Goal: Information Seeking & Learning: Learn about a topic

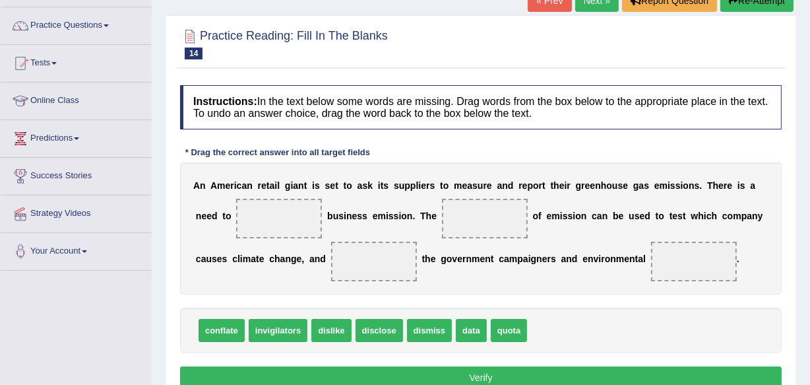
scroll to position [119, 0]
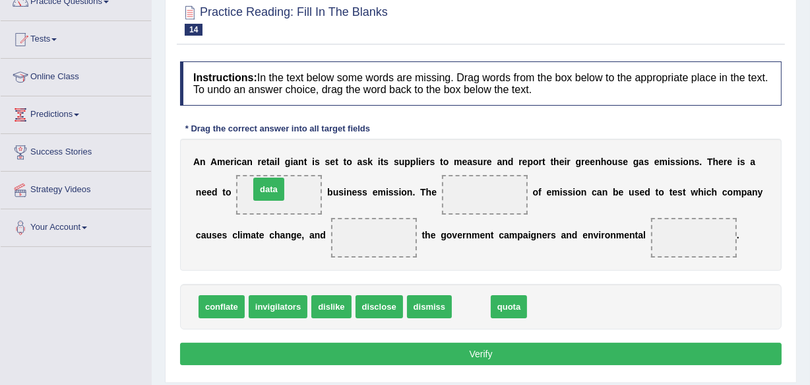
drag, startPoint x: 472, startPoint y: 301, endPoint x: 282, endPoint y: 191, distance: 219.4
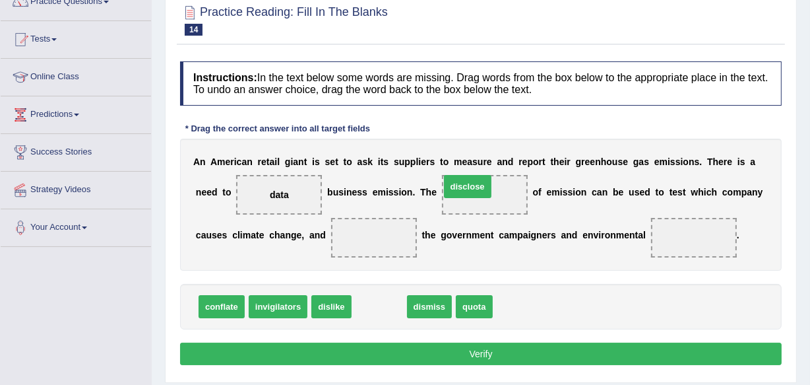
drag, startPoint x: 365, startPoint y: 302, endPoint x: 453, endPoint y: 181, distance: 149.7
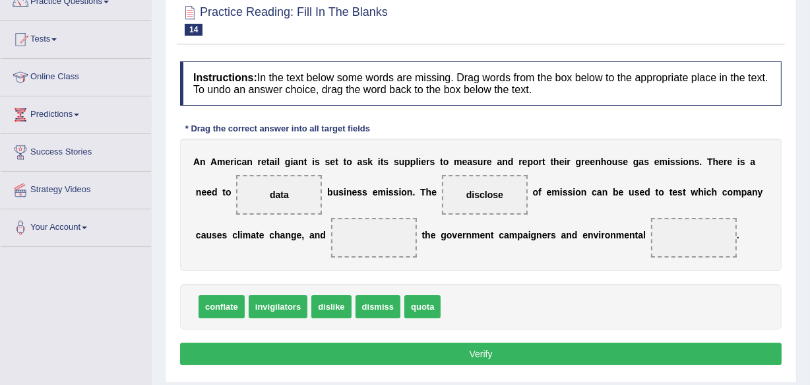
click at [330, 302] on span "dislike" at bounding box center [331, 306] width 40 height 23
drag, startPoint x: 330, startPoint y: 302, endPoint x: 333, endPoint y: 220, distance: 81.9
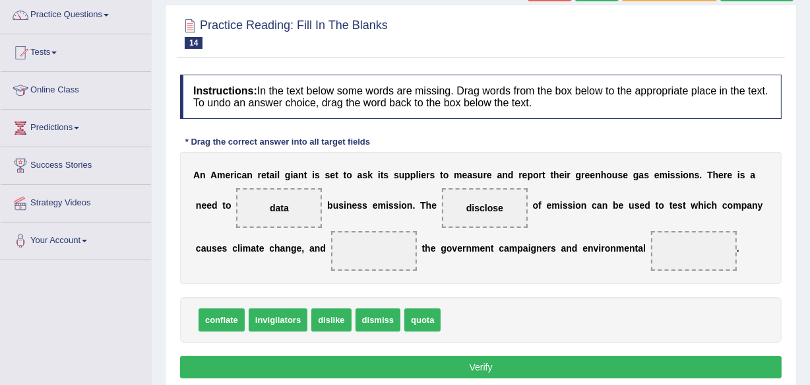
scroll to position [104, 0]
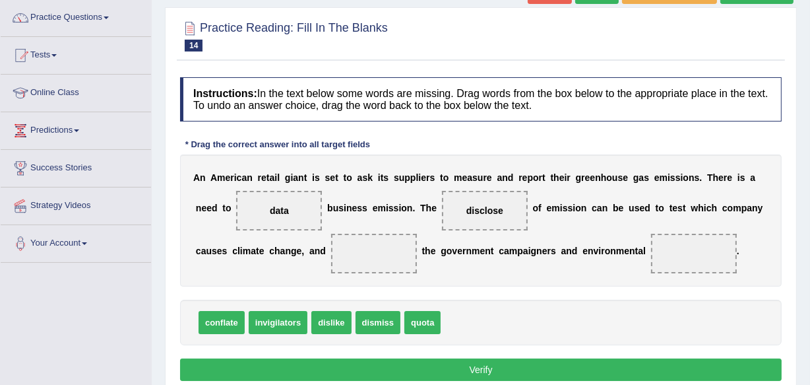
drag, startPoint x: 343, startPoint y: 315, endPoint x: 395, endPoint y: 277, distance: 64.7
drag, startPoint x: 263, startPoint y: 321, endPoint x: 381, endPoint y: 305, distance: 119.2
click at [425, 315] on span "quota" at bounding box center [423, 322] width 36 height 23
drag, startPoint x: 425, startPoint y: 315, endPoint x: 698, endPoint y: 251, distance: 280.0
drag, startPoint x: 387, startPoint y: 311, endPoint x: 383, endPoint y: 242, distance: 69.4
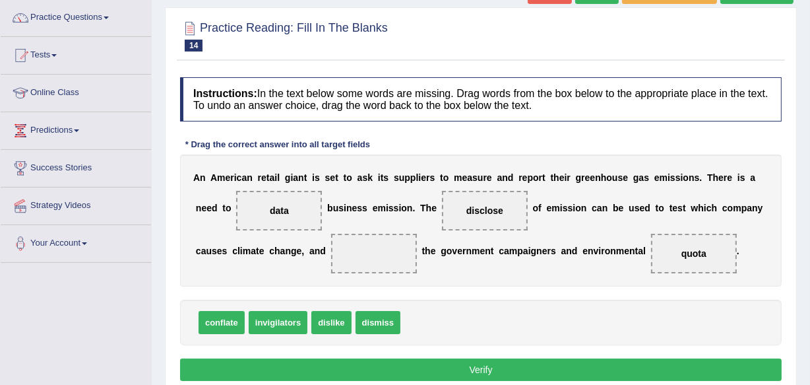
drag, startPoint x: 383, startPoint y: 242, endPoint x: 396, endPoint y: 319, distance: 77.7
click at [396, 319] on div "Instructions: In the text below some words are missing. Drag words from the box…" at bounding box center [481, 231] width 608 height 321
drag, startPoint x: 396, startPoint y: 319, endPoint x: 361, endPoint y: 162, distance: 160.9
drag, startPoint x: 382, startPoint y: 328, endPoint x: 391, endPoint y: 263, distance: 65.9
click at [480, 364] on button "Verify" at bounding box center [481, 369] width 602 height 22
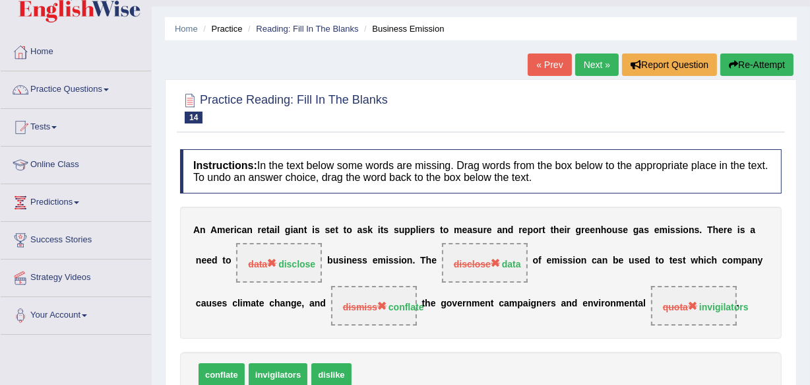
scroll to position [7, 0]
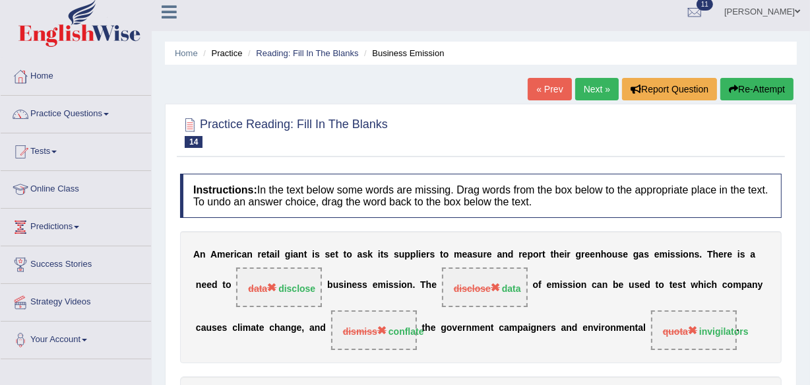
click at [585, 91] on link "Next »" at bounding box center [597, 89] width 44 height 22
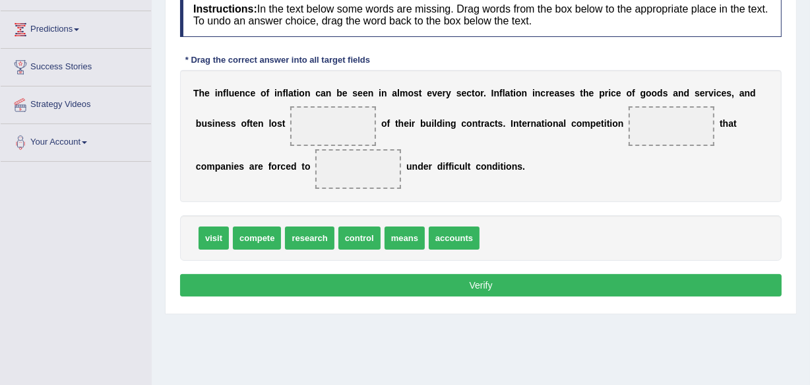
scroll to position [173, 0]
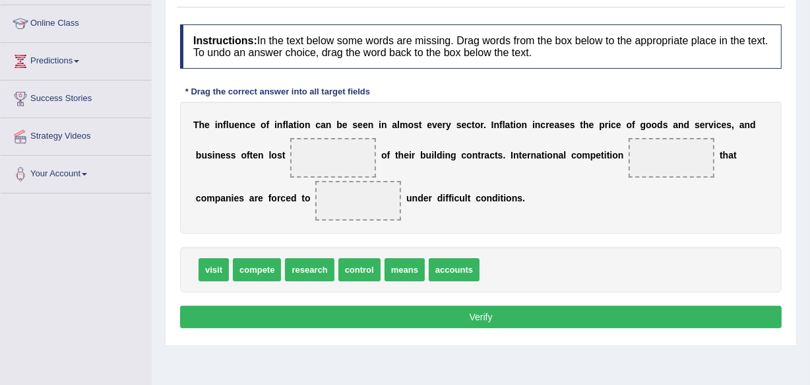
click at [343, 127] on b "e" at bounding box center [344, 124] width 5 height 11
drag, startPoint x: 436, startPoint y: 94, endPoint x: 436, endPoint y: 111, distance: 16.5
click at [436, 111] on div "Instructions: In the text below some words are missing. Drag words from the box…" at bounding box center [481, 178] width 608 height 321
drag, startPoint x: 644, startPoint y: 132, endPoint x: 701, endPoint y: 114, distance: 59.7
click at [701, 114] on div "T h e i n f l u e n c e o f i n f l a t i o n c a n b e s e e n i n a l m o s t…" at bounding box center [481, 168] width 602 height 132
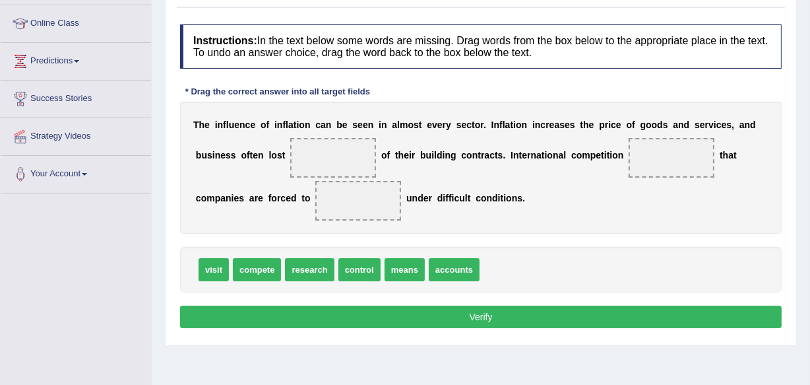
drag, startPoint x: 356, startPoint y: 270, endPoint x: 337, endPoint y: 198, distance: 74.3
drag, startPoint x: 368, startPoint y: 263, endPoint x: 379, endPoint y: 169, distance: 95.0
drag, startPoint x: 343, startPoint y: 262, endPoint x: 374, endPoint y: 193, distance: 75.0
drag, startPoint x: 376, startPoint y: 257, endPoint x: 360, endPoint y: 215, distance: 45.1
drag, startPoint x: 362, startPoint y: 274, endPoint x: 348, endPoint y: 198, distance: 77.0
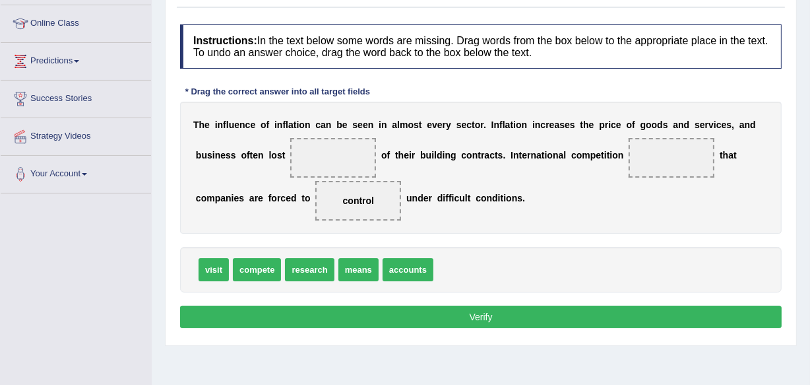
click at [269, 274] on span "compete" at bounding box center [257, 269] width 48 height 23
drag, startPoint x: 265, startPoint y: 271, endPoint x: 376, endPoint y: 200, distance: 132.0
drag, startPoint x: 396, startPoint y: 273, endPoint x: 387, endPoint y: 205, distance: 67.9
drag, startPoint x: 403, startPoint y: 263, endPoint x: 368, endPoint y: 205, distance: 67.5
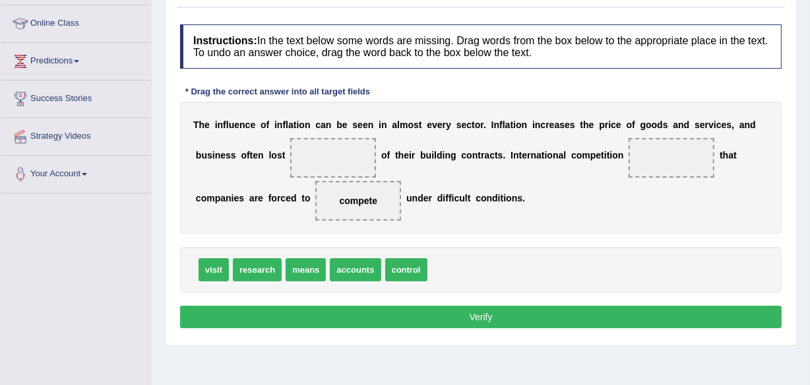
drag, startPoint x: 408, startPoint y: 264, endPoint x: 402, endPoint y: 207, distance: 57.8
drag, startPoint x: 403, startPoint y: 267, endPoint x: 402, endPoint y: 185, distance: 81.8
drag, startPoint x: 411, startPoint y: 262, endPoint x: 396, endPoint y: 191, distance: 72.2
drag, startPoint x: 398, startPoint y: 257, endPoint x: 375, endPoint y: 195, distance: 66.0
drag, startPoint x: 418, startPoint y: 258, endPoint x: 356, endPoint y: 146, distance: 128.5
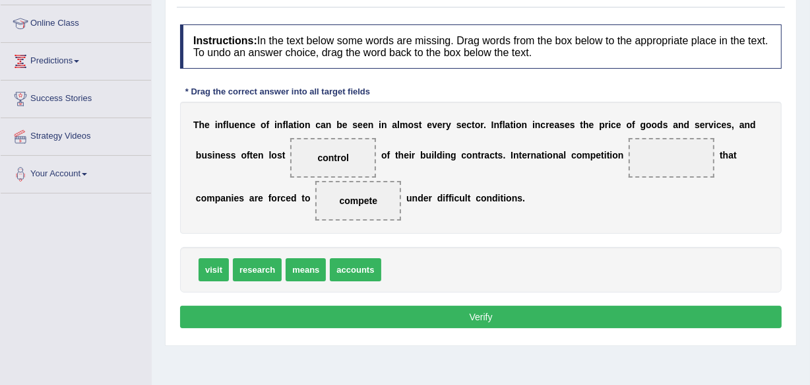
click at [304, 268] on span "means" at bounding box center [306, 269] width 40 height 23
drag, startPoint x: 304, startPoint y: 268, endPoint x: 420, endPoint y: 178, distance: 146.3
drag, startPoint x: 318, startPoint y: 257, endPoint x: 524, endPoint y: 198, distance: 214.3
drag, startPoint x: 295, startPoint y: 273, endPoint x: 380, endPoint y: 232, distance: 94.2
drag, startPoint x: 314, startPoint y: 271, endPoint x: 668, endPoint y: 154, distance: 372.7
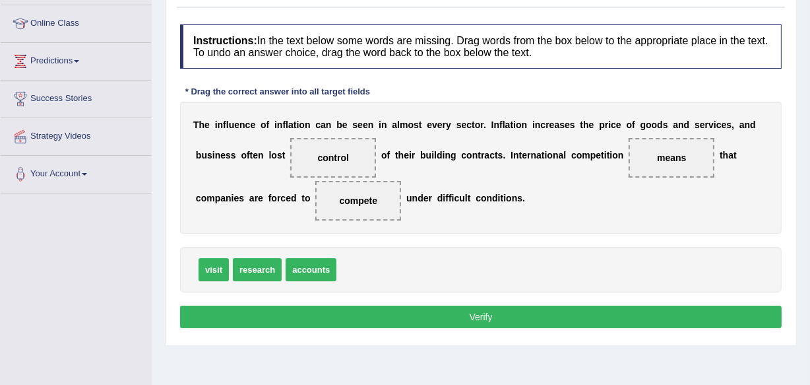
click at [481, 314] on button "Verify" at bounding box center [481, 317] width 602 height 22
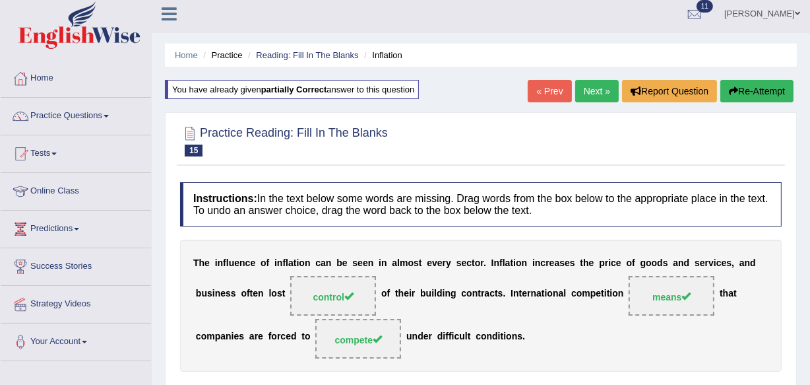
scroll to position [0, 0]
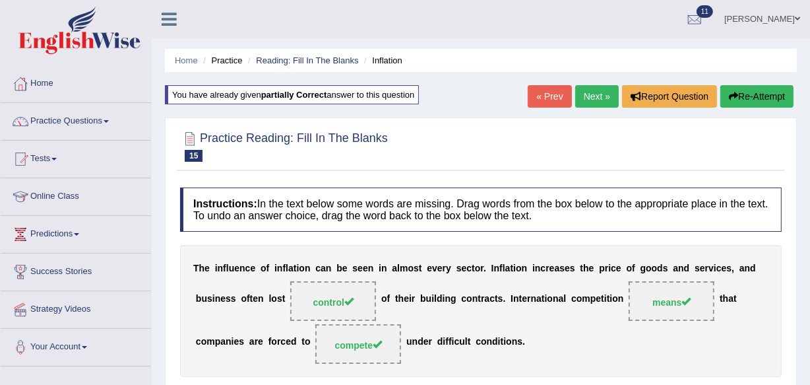
click at [109, 120] on span at bounding box center [106, 121] width 5 height 3
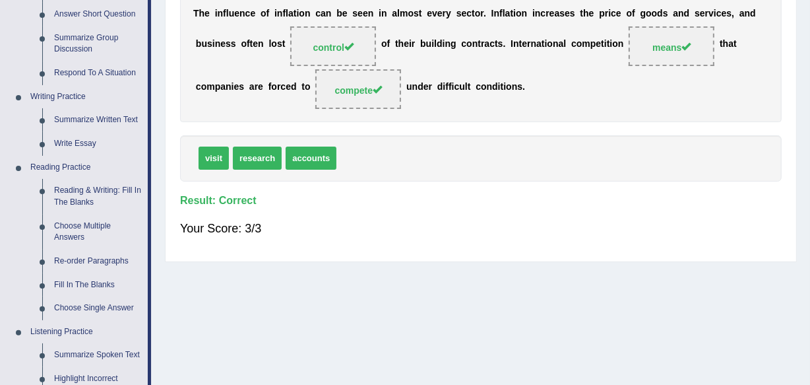
scroll to position [278, 0]
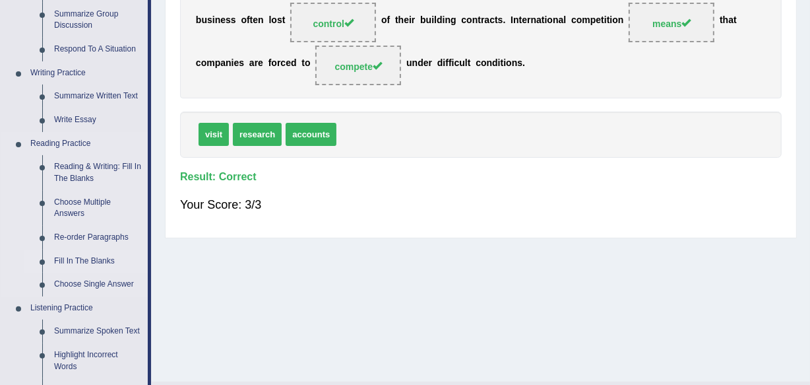
click at [69, 259] on link "Fill In The Blanks" at bounding box center [98, 261] width 100 height 24
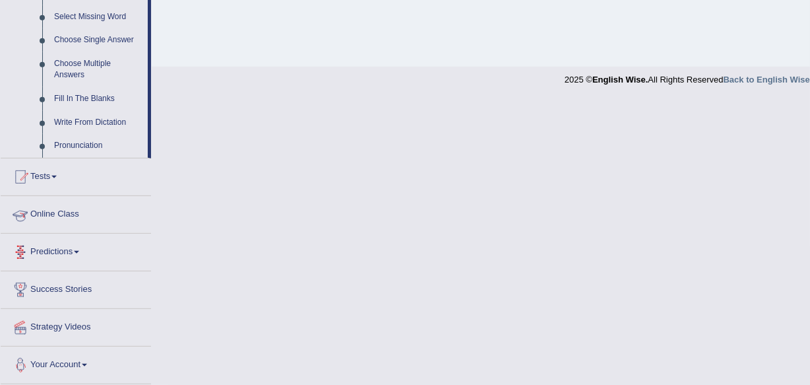
scroll to position [546, 0]
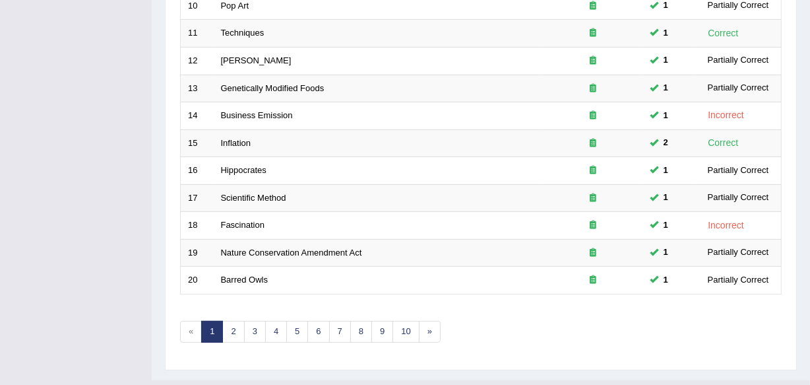
scroll to position [488, 0]
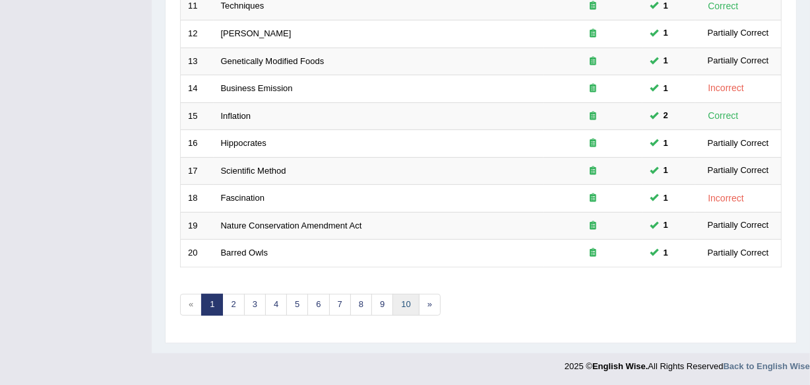
click at [401, 303] on link "10" at bounding box center [406, 305] width 26 height 22
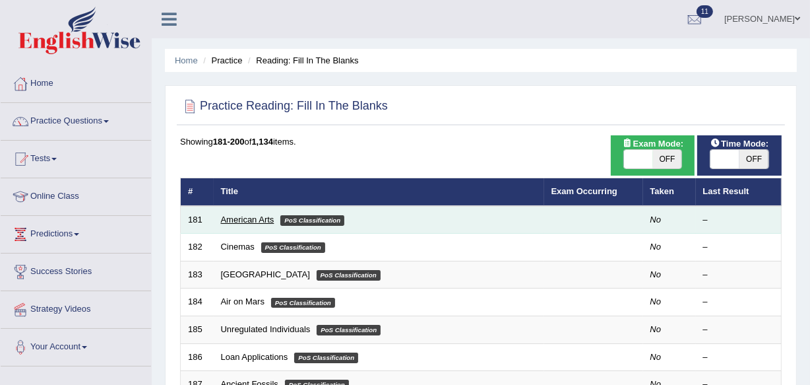
click at [245, 218] on link "American Arts" at bounding box center [247, 219] width 53 height 10
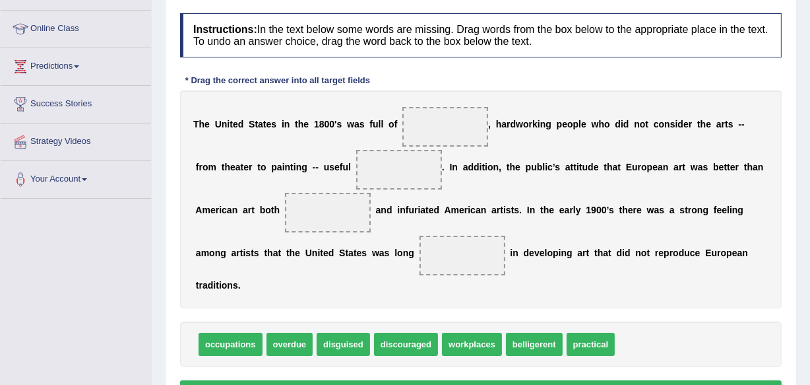
scroll to position [192, 0]
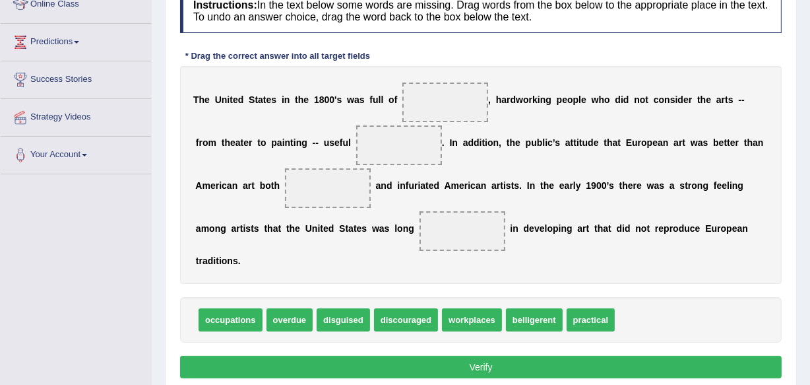
drag, startPoint x: 542, startPoint y: 313, endPoint x: 530, endPoint y: 187, distance: 127.3
drag, startPoint x: 528, startPoint y: 311, endPoint x: 515, endPoint y: 259, distance: 53.1
drag, startPoint x: 554, startPoint y: 321, endPoint x: 566, endPoint y: 263, distance: 59.9
click at [600, 322] on span "practical" at bounding box center [591, 319] width 48 height 23
drag, startPoint x: 575, startPoint y: 325, endPoint x: 434, endPoint y: 102, distance: 264.3
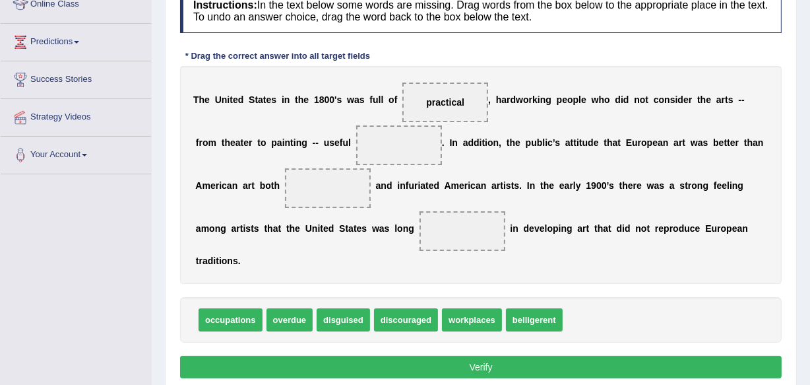
drag, startPoint x: 391, startPoint y: 317, endPoint x: 383, endPoint y: 311, distance: 10.3
drag, startPoint x: 383, startPoint y: 311, endPoint x: 485, endPoint y: 321, distance: 102.8
click at [449, 320] on span "discouraged" at bounding box center [467, 319] width 64 height 23
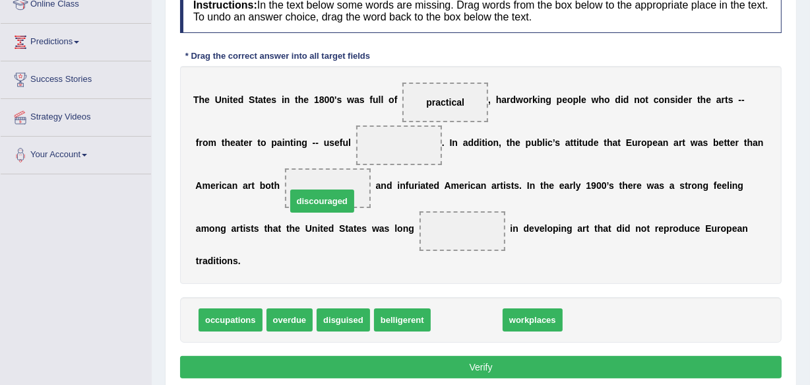
drag, startPoint x: 441, startPoint y: 323, endPoint x: 313, endPoint y: 199, distance: 177.8
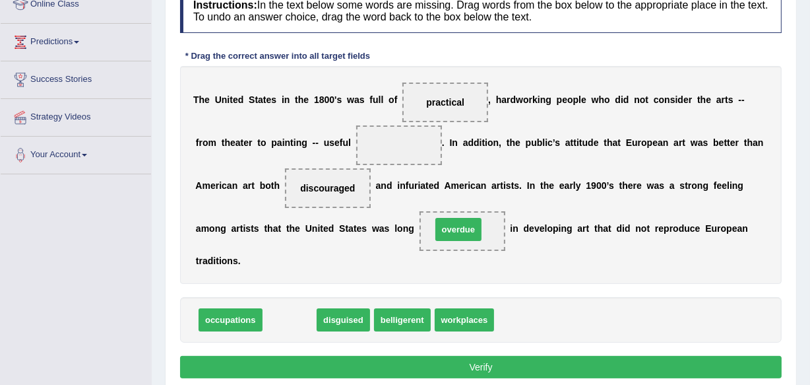
drag, startPoint x: 284, startPoint y: 323, endPoint x: 453, endPoint y: 233, distance: 191.6
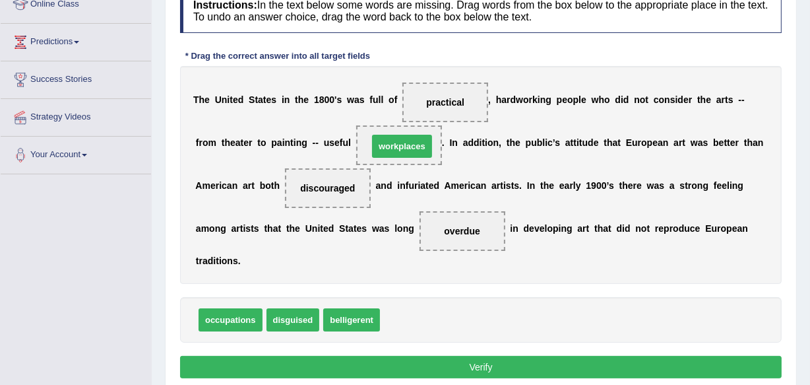
drag, startPoint x: 403, startPoint y: 318, endPoint x: 391, endPoint y: 145, distance: 174.0
click at [491, 364] on button "Verify" at bounding box center [481, 367] width 602 height 22
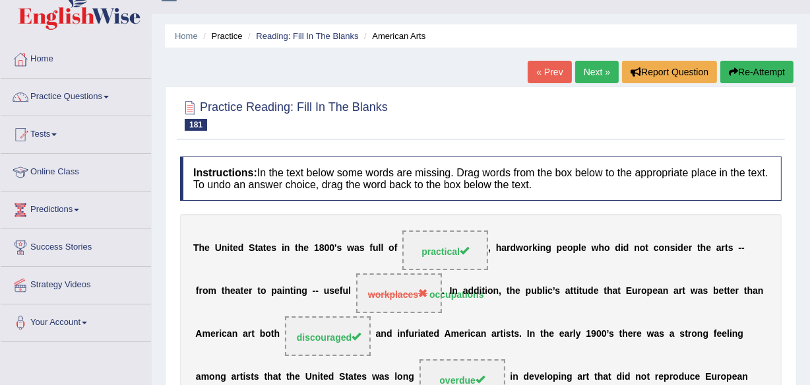
scroll to position [0, 0]
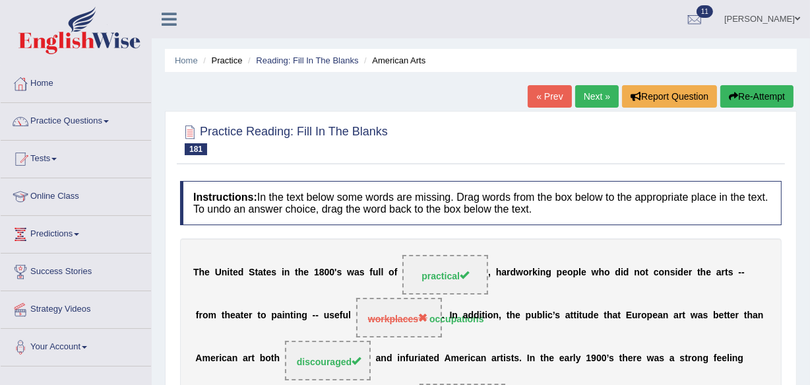
click at [580, 92] on link "Next »" at bounding box center [597, 96] width 44 height 22
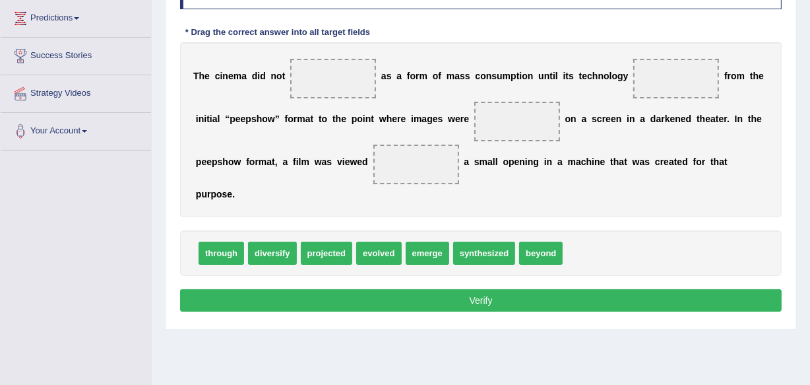
scroll to position [244, 0]
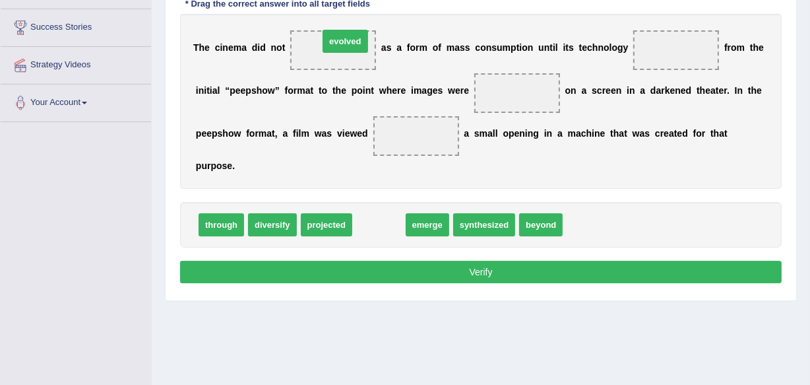
drag, startPoint x: 390, startPoint y: 226, endPoint x: 356, endPoint y: 44, distance: 185.3
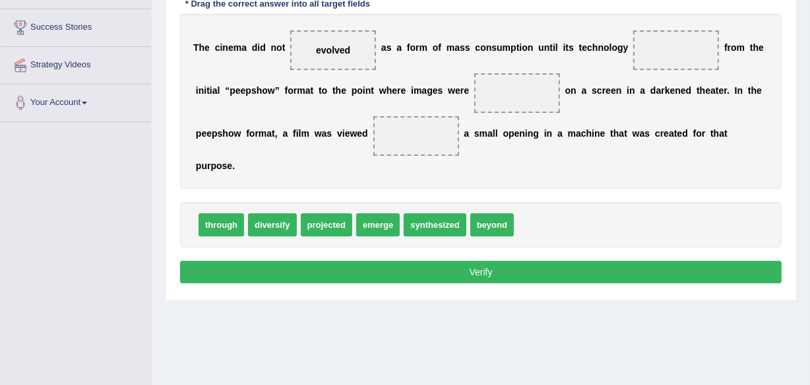
click at [554, 113] on div "T h e c i n e m a d i d n o t evolved a s a f o r m o f m a s s c o n s u m p t…" at bounding box center [481, 101] width 602 height 175
drag, startPoint x: 554, startPoint y: 113, endPoint x: 535, endPoint y: 115, distance: 19.2
click at [535, 115] on div "T h e c i n e m a d i d n o t evolved a s a f o r m o f m a s s c o n s u m p t…" at bounding box center [481, 101] width 602 height 175
drag, startPoint x: 463, startPoint y: 233, endPoint x: 413, endPoint y: 232, distance: 50.2
drag, startPoint x: 380, startPoint y: 220, endPoint x: 389, endPoint y: 225, distance: 10.6
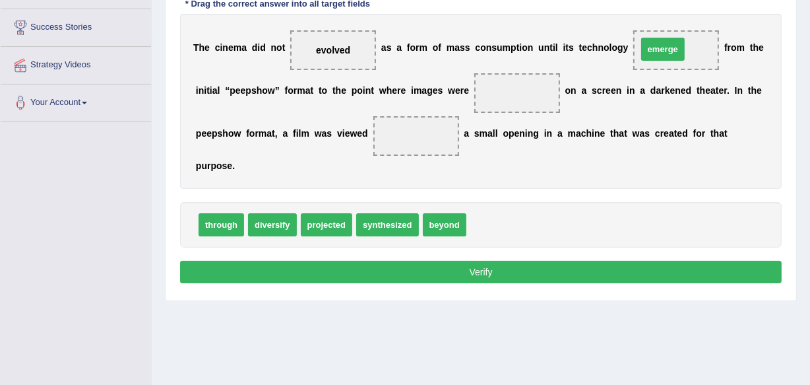
drag, startPoint x: 502, startPoint y: 226, endPoint x: 673, endPoint y: 51, distance: 245.0
drag, startPoint x: 324, startPoint y: 224, endPoint x: 355, endPoint y: 229, distance: 31.4
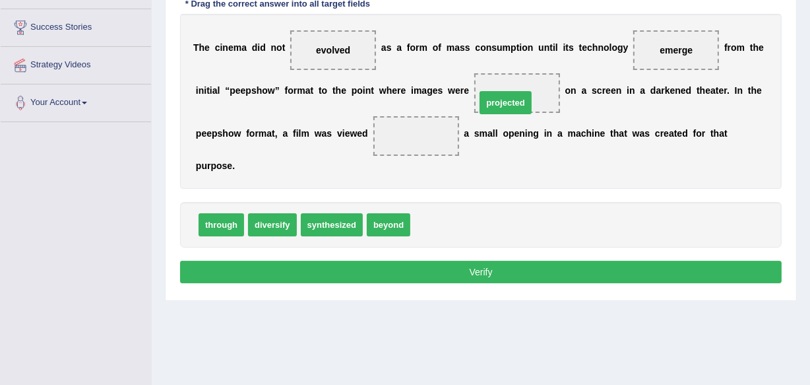
drag, startPoint x: 446, startPoint y: 224, endPoint x: 511, endPoint y: 102, distance: 138.5
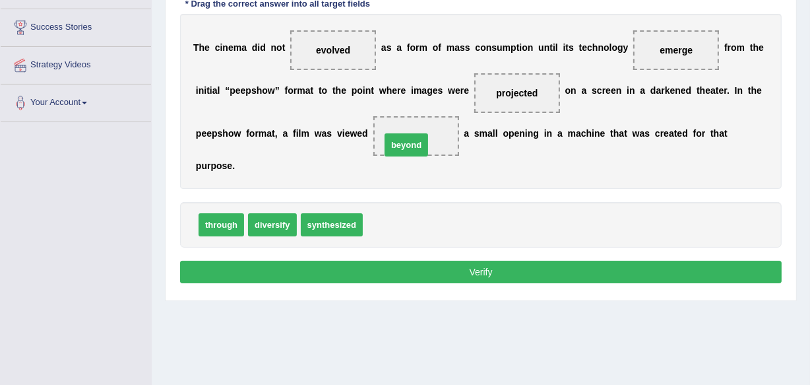
drag, startPoint x: 385, startPoint y: 224, endPoint x: 403, endPoint y: 145, distance: 81.2
click at [489, 264] on button "Verify" at bounding box center [481, 272] width 602 height 22
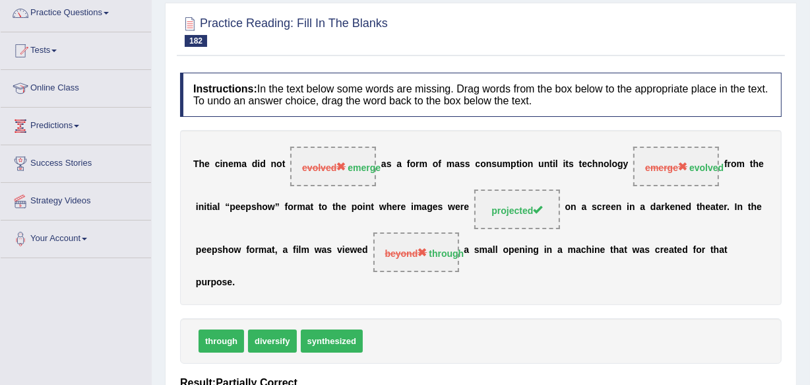
scroll to position [84, 0]
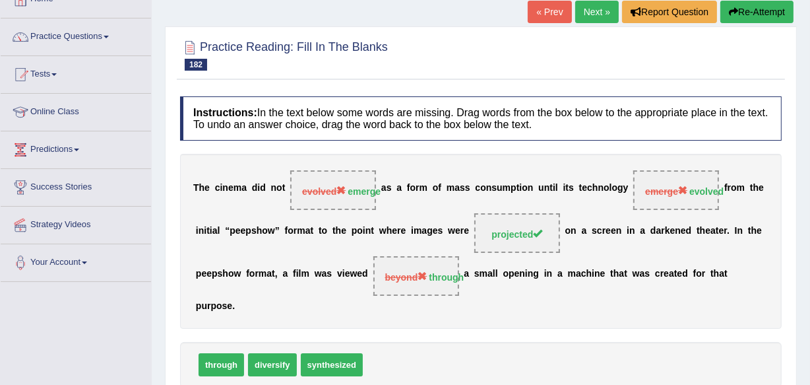
click at [601, 12] on link "Next »" at bounding box center [597, 12] width 44 height 22
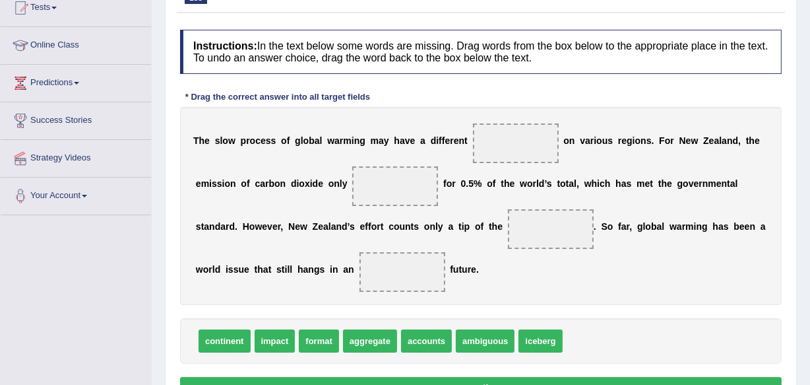
scroll to position [175, 0]
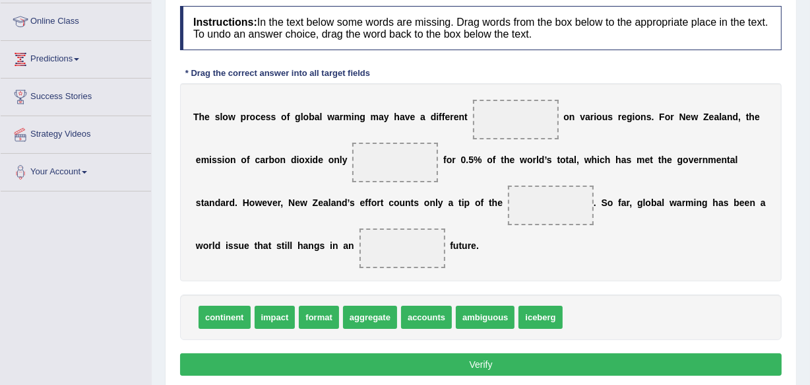
drag, startPoint x: 276, startPoint y: 316, endPoint x: 518, endPoint y: 106, distance: 320.4
drag, startPoint x: 286, startPoint y: 321, endPoint x: 410, endPoint y: 240, distance: 148.1
drag, startPoint x: 278, startPoint y: 319, endPoint x: 517, endPoint y: 127, distance: 305.6
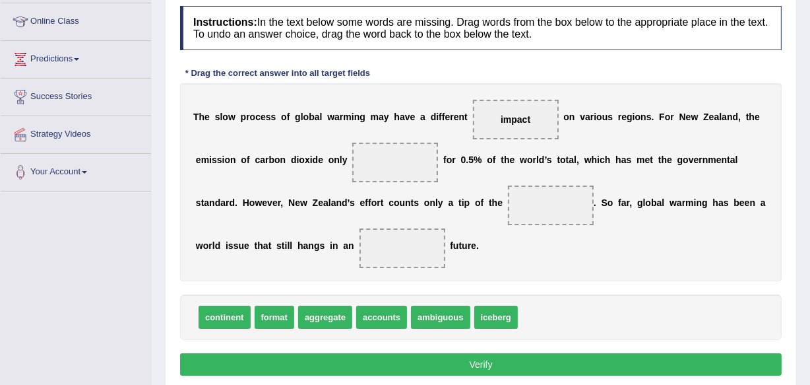
drag, startPoint x: 392, startPoint y: 319, endPoint x: 401, endPoint y: 244, distance: 75.1
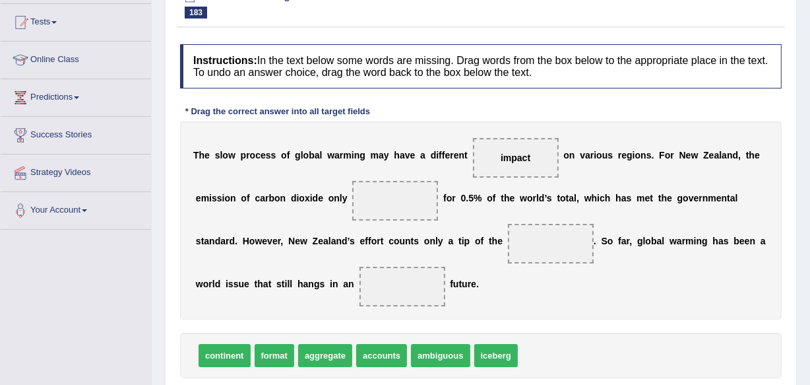
scroll to position [136, 0]
drag, startPoint x: 383, startPoint y: 358, endPoint x: 395, endPoint y: 218, distance: 141.0
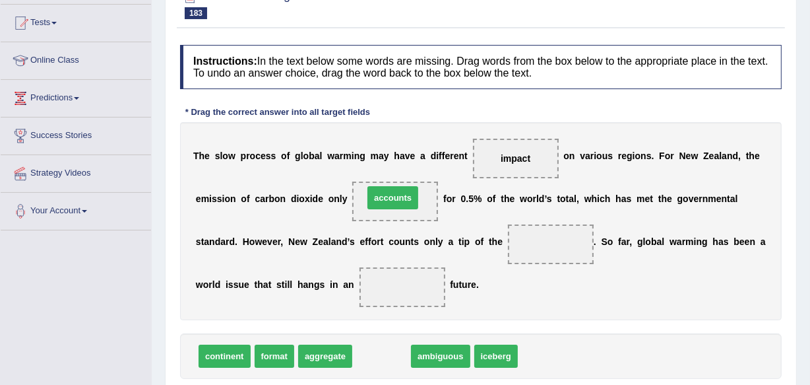
drag, startPoint x: 378, startPoint y: 358, endPoint x: 389, endPoint y: 199, distance: 158.8
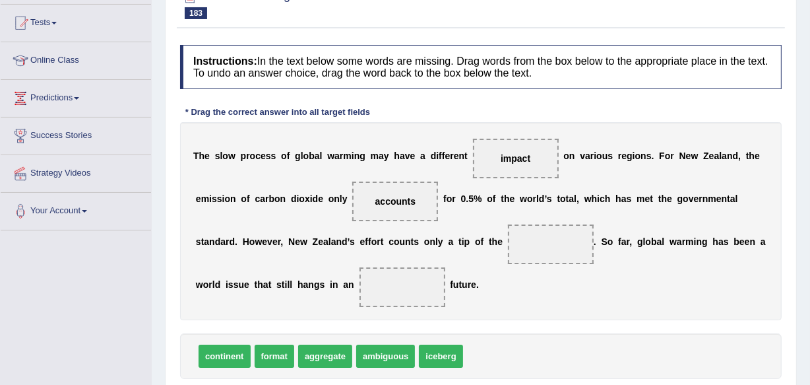
drag, startPoint x: 455, startPoint y: 346, endPoint x: 509, endPoint y: 303, distance: 69.6
drag, startPoint x: 455, startPoint y: 364, endPoint x: 566, endPoint y: 251, distance: 158.7
drag, startPoint x: 327, startPoint y: 358, endPoint x: 395, endPoint y: 309, distance: 83.7
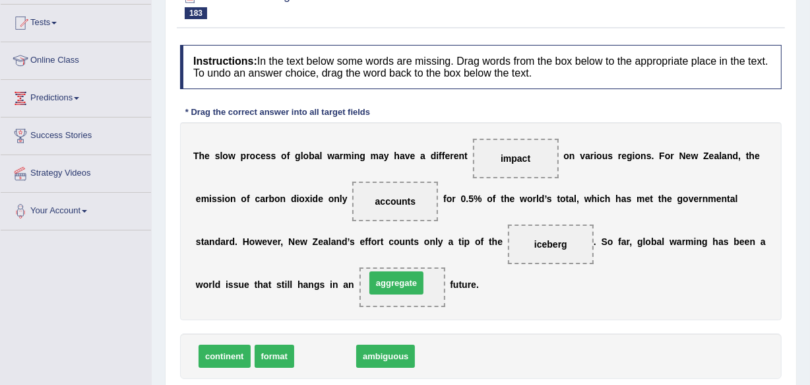
drag, startPoint x: 331, startPoint y: 362, endPoint x: 403, endPoint y: 288, distance: 102.2
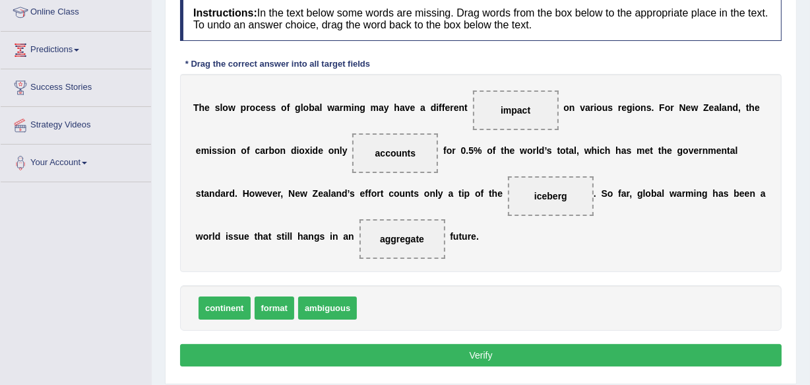
scroll to position [208, 0]
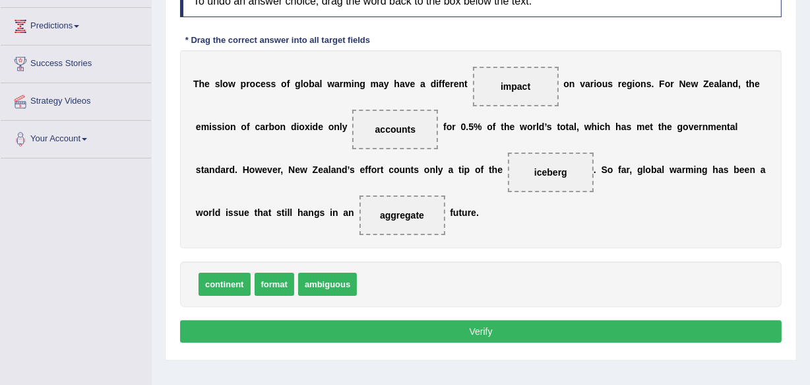
click at [474, 330] on button "Verify" at bounding box center [481, 331] width 602 height 22
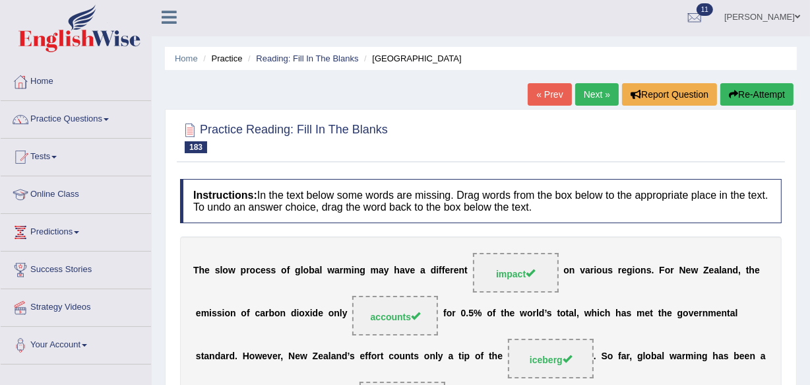
scroll to position [0, 0]
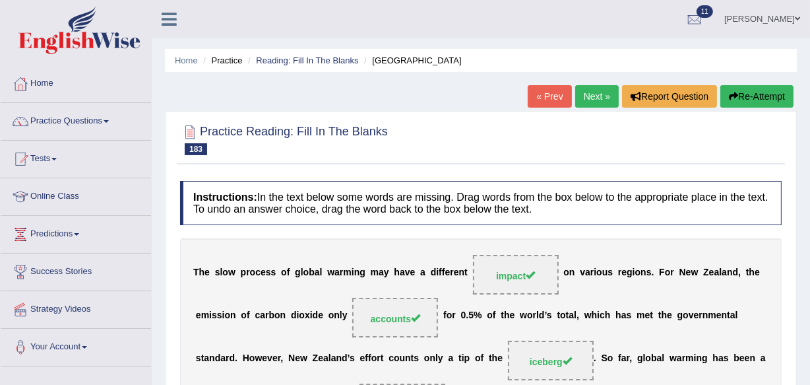
click at [590, 91] on link "Next »" at bounding box center [597, 96] width 44 height 22
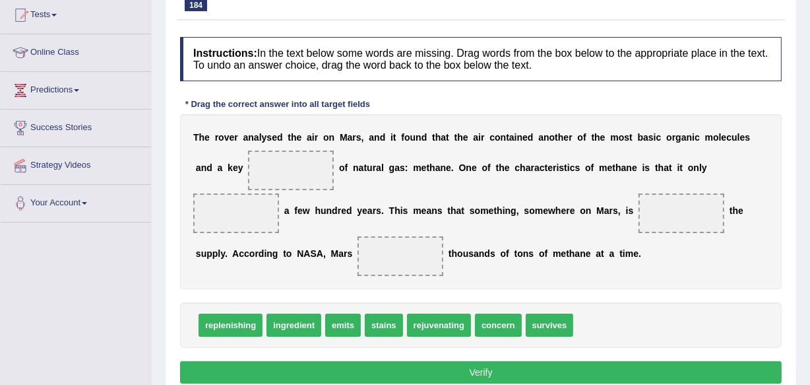
scroll to position [161, 0]
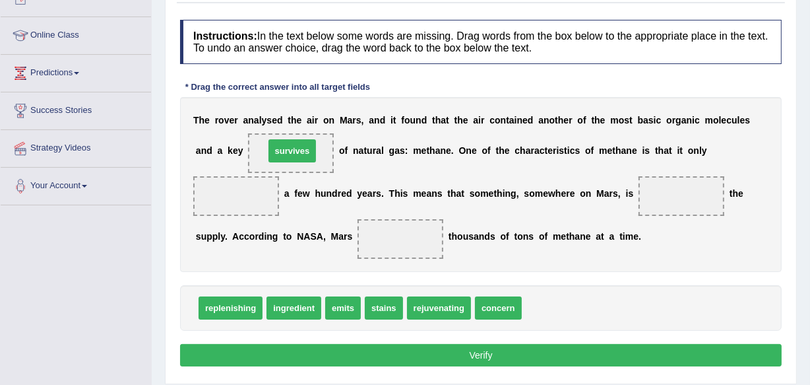
drag, startPoint x: 551, startPoint y: 301, endPoint x: 294, endPoint y: 144, distance: 301.5
click at [449, 305] on span "rejuvenating" at bounding box center [439, 307] width 64 height 23
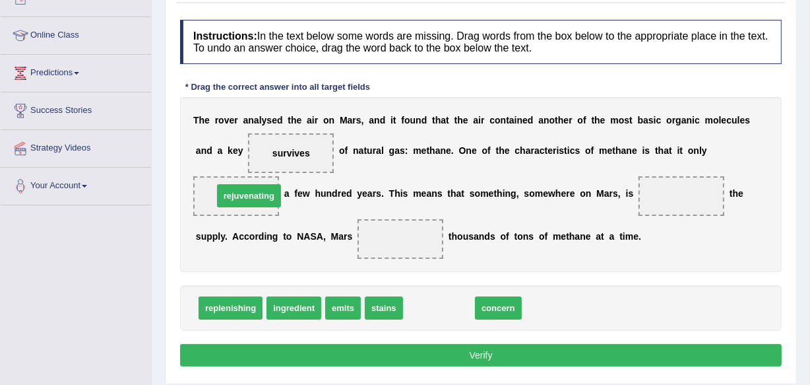
drag, startPoint x: 445, startPoint y: 312, endPoint x: 255, endPoint y: 200, distance: 220.7
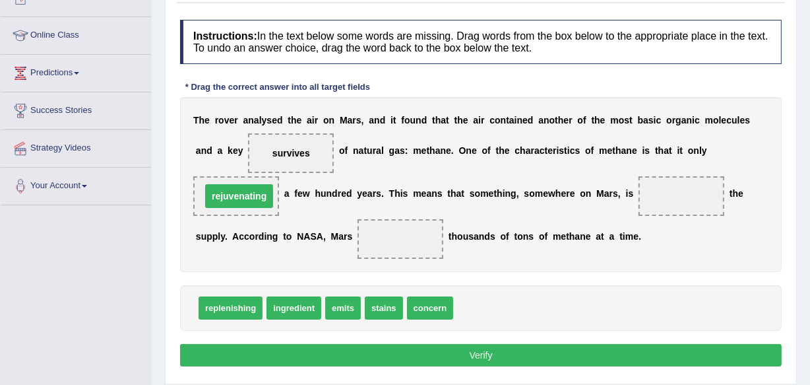
click at [255, 200] on span "rejuvenating" at bounding box center [239, 196] width 68 height 24
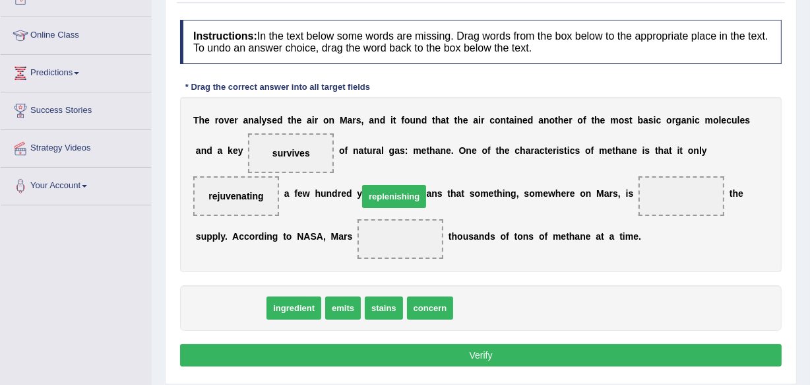
drag, startPoint x: 236, startPoint y: 303, endPoint x: 423, endPoint y: 189, distance: 219.1
click at [422, 189] on span "replenishing" at bounding box center [394, 196] width 64 height 23
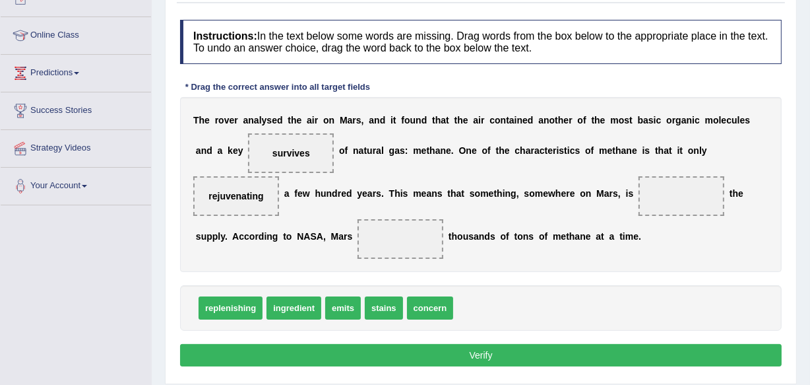
drag, startPoint x: 527, startPoint y: 198, endPoint x: 420, endPoint y: 239, distance: 114.5
click at [420, 239] on div "T h e r o v e r a n a l y s e d t h e a i r o n M a r s , a n d i t f o u n d t…" at bounding box center [481, 184] width 602 height 175
drag, startPoint x: 420, startPoint y: 239, endPoint x: 238, endPoint y: 311, distance: 196.4
click at [238, 311] on div "Instructions: In the text below some words are missing. Drag words from the box…" at bounding box center [481, 195] width 608 height 364
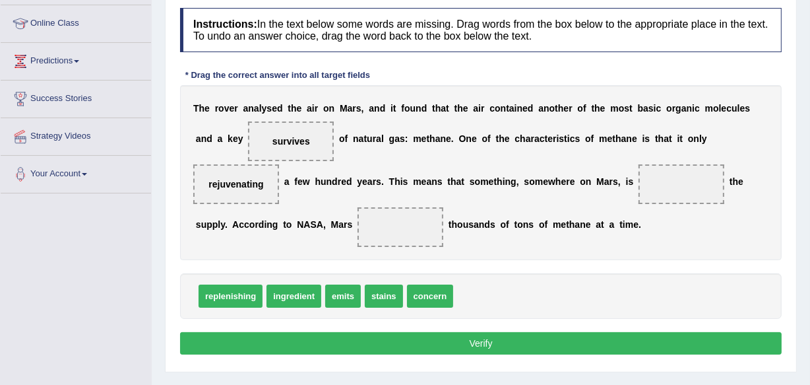
scroll to position [175, 0]
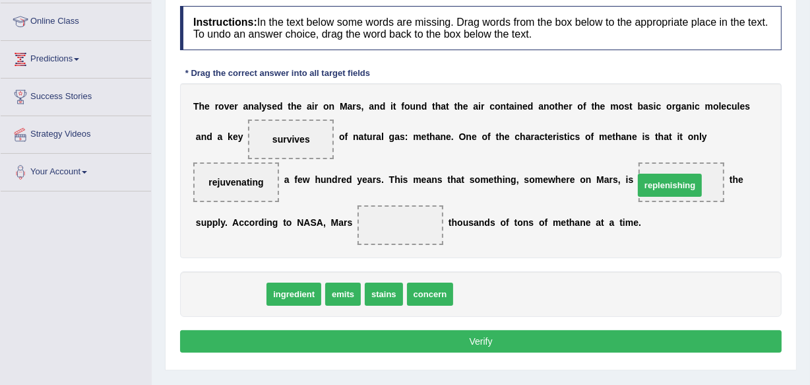
drag, startPoint x: 238, startPoint y: 292, endPoint x: 678, endPoint y: 184, distance: 453.3
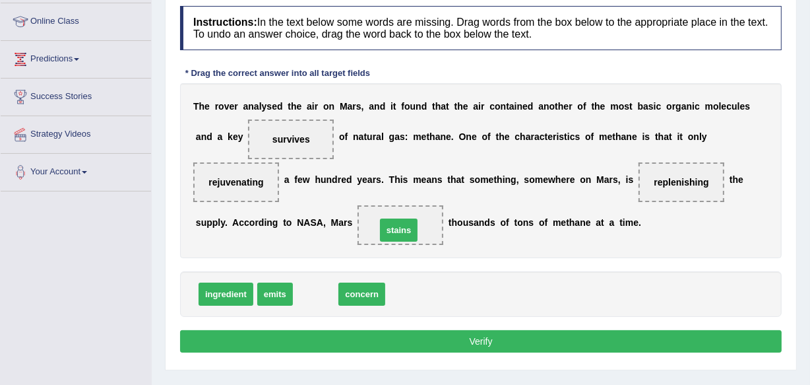
drag, startPoint x: 313, startPoint y: 294, endPoint x: 397, endPoint y: 230, distance: 104.9
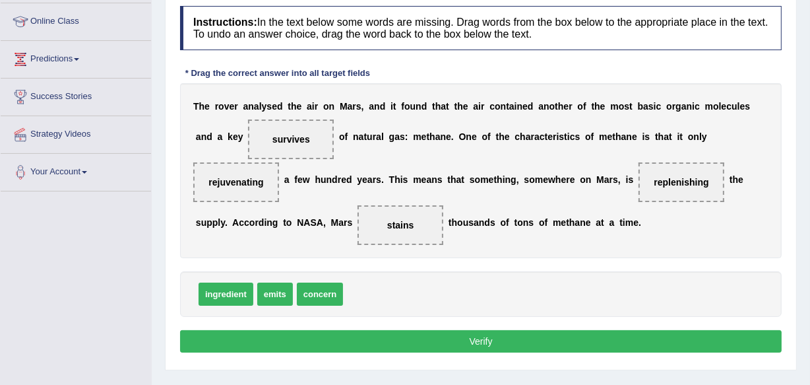
click at [486, 336] on button "Verify" at bounding box center [481, 341] width 602 height 22
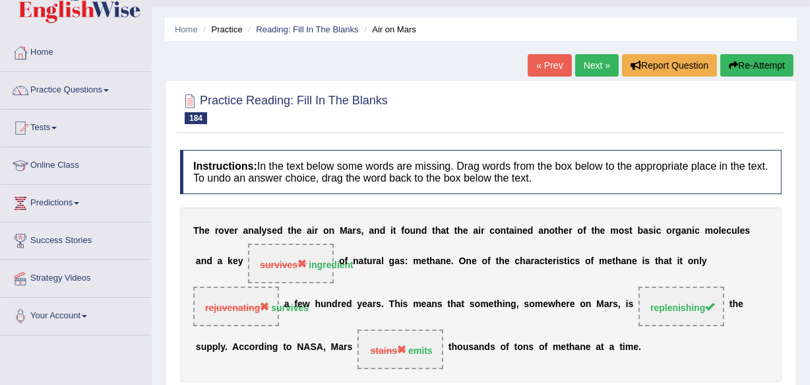
scroll to position [7, 0]
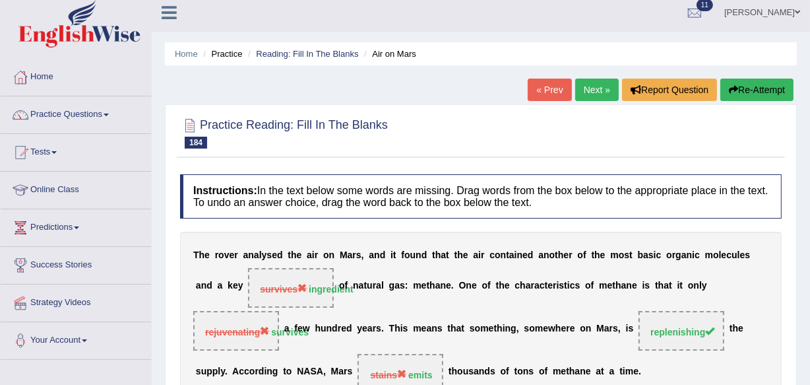
click at [599, 86] on link "Next »" at bounding box center [597, 90] width 44 height 22
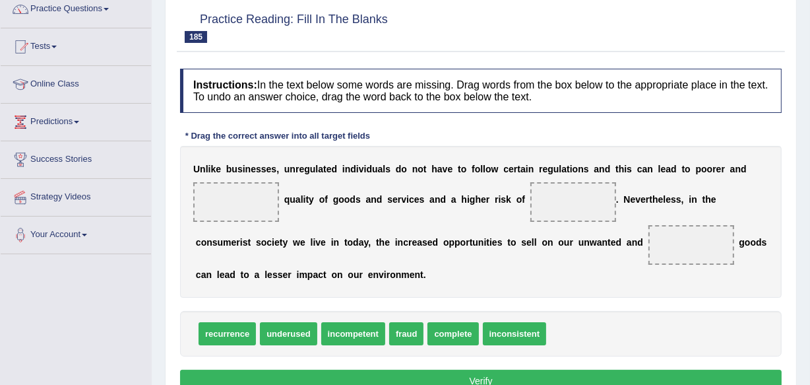
scroll to position [122, 0]
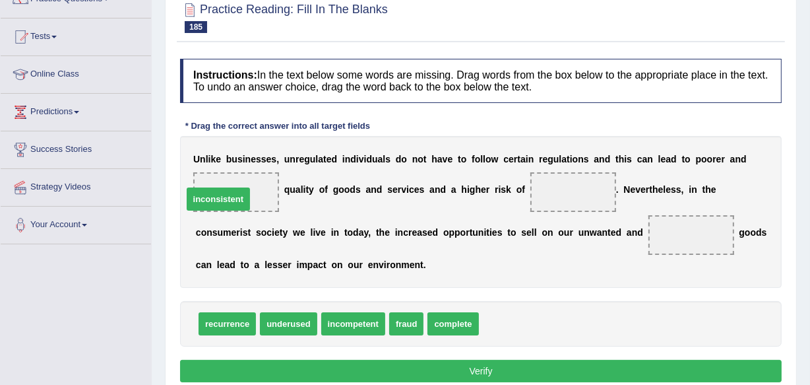
drag, startPoint x: 530, startPoint y: 316, endPoint x: 234, endPoint y: 191, distance: 321.5
click at [442, 133] on div "Instructions: In the text below some words are missing. Drag words from the box…" at bounding box center [481, 222] width 608 height 341
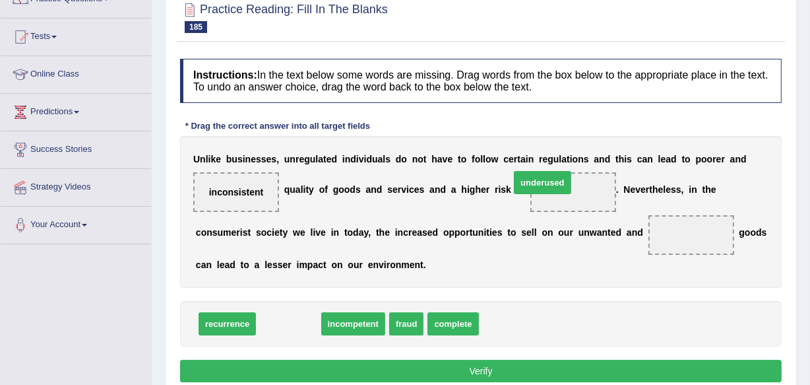
drag, startPoint x: 288, startPoint y: 321, endPoint x: 543, endPoint y: 180, distance: 291.3
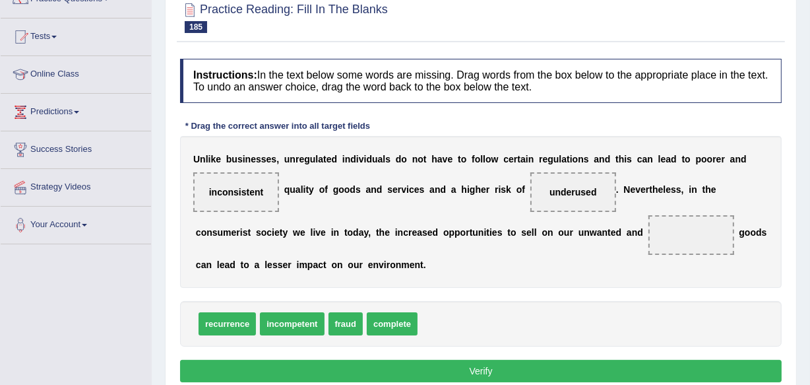
drag, startPoint x: 250, startPoint y: 336, endPoint x: 411, endPoint y: 265, distance: 175.8
click at [411, 265] on div "Instructions: In the text below some words are missing. Drag words from the box…" at bounding box center [481, 222] width 608 height 341
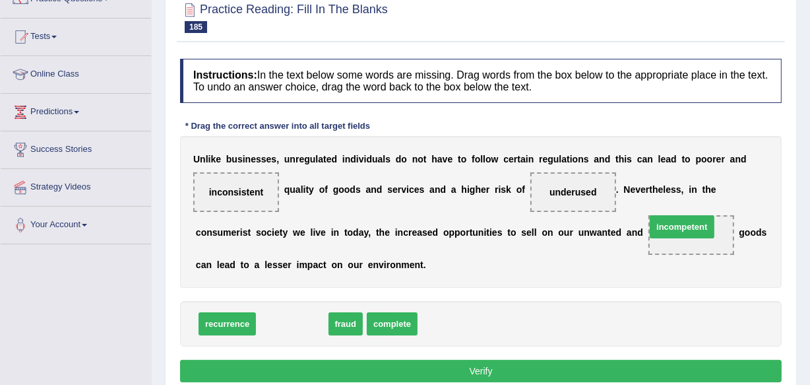
drag, startPoint x: 269, startPoint y: 330, endPoint x: 659, endPoint y: 236, distance: 401.1
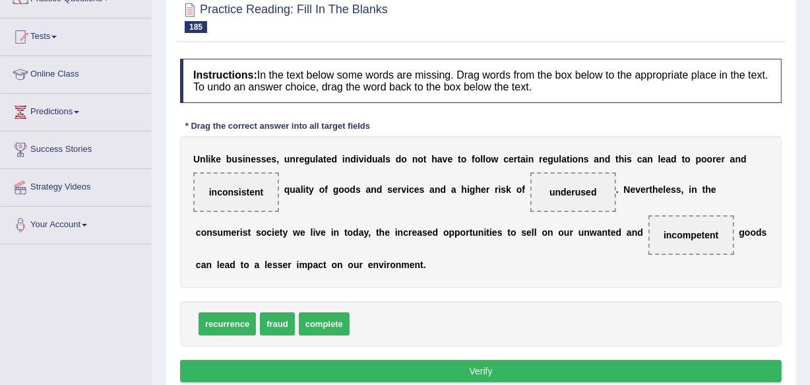
click at [468, 370] on button "Verify" at bounding box center [481, 371] width 602 height 22
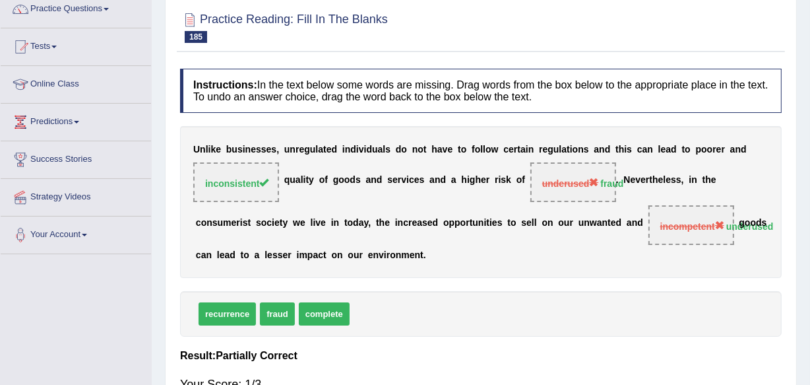
scroll to position [0, 0]
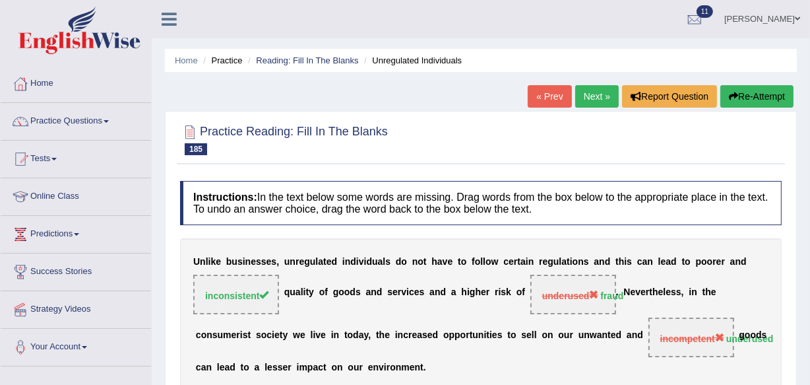
click at [593, 111] on div "Practice Reading: Fill In The Blanks 185 Unregulated Individuals Instructions: …" at bounding box center [481, 332] width 632 height 442
click at [595, 97] on link "Next »" at bounding box center [597, 96] width 44 height 22
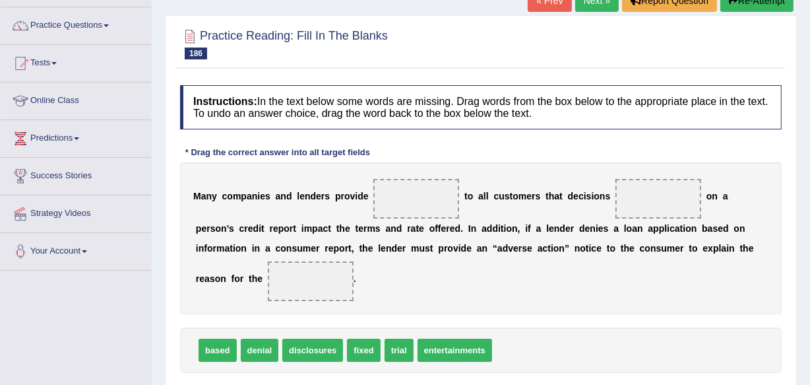
scroll to position [119, 0]
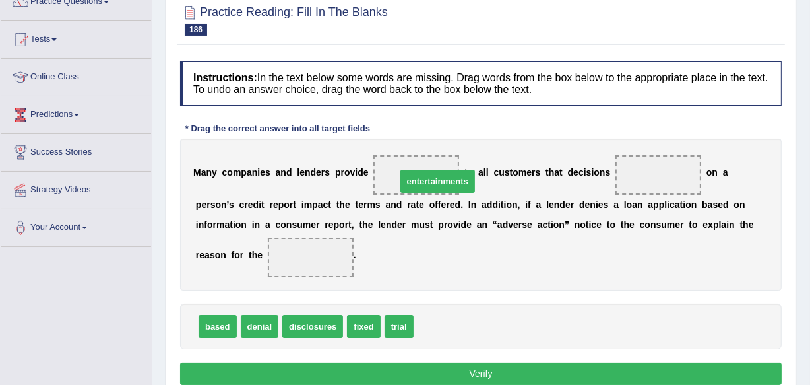
drag, startPoint x: 446, startPoint y: 328, endPoint x: 391, endPoint y: 185, distance: 153.3
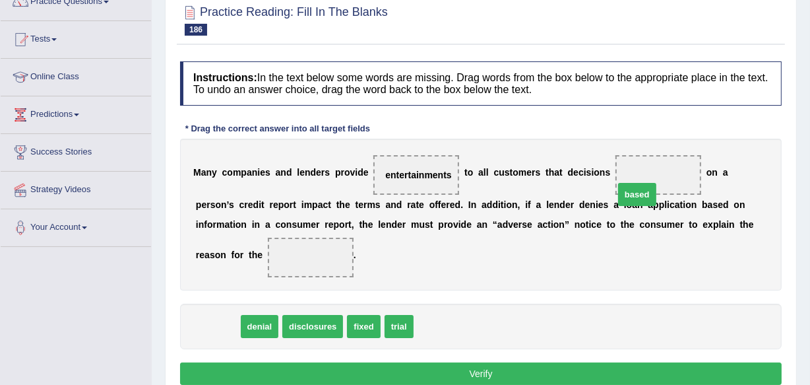
drag, startPoint x: 218, startPoint y: 317, endPoint x: 638, endPoint y: 185, distance: 440.0
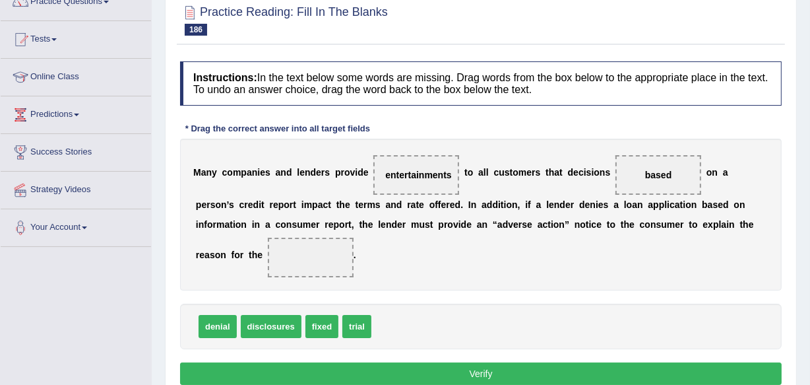
click at [638, 185] on span "based" at bounding box center [659, 175] width 86 height 40
drag, startPoint x: 216, startPoint y: 326, endPoint x: 320, endPoint y: 261, distance: 122.5
click at [482, 370] on button "Verify" at bounding box center [481, 373] width 602 height 22
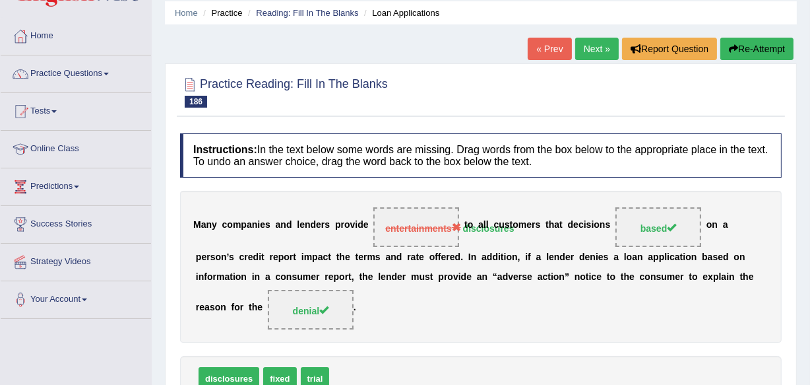
scroll to position [24, 0]
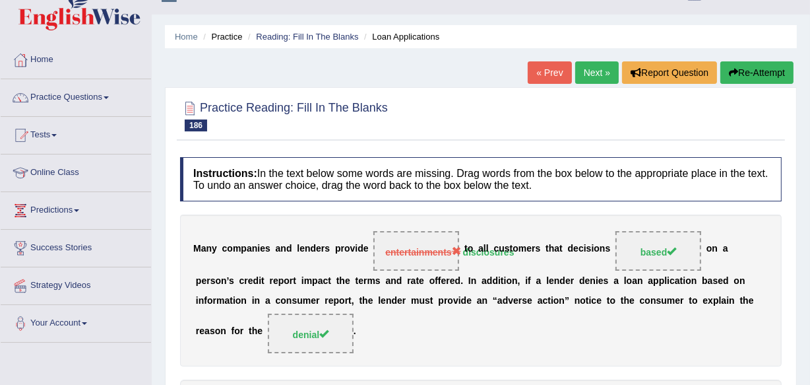
click at [598, 73] on link "Next »" at bounding box center [597, 72] width 44 height 22
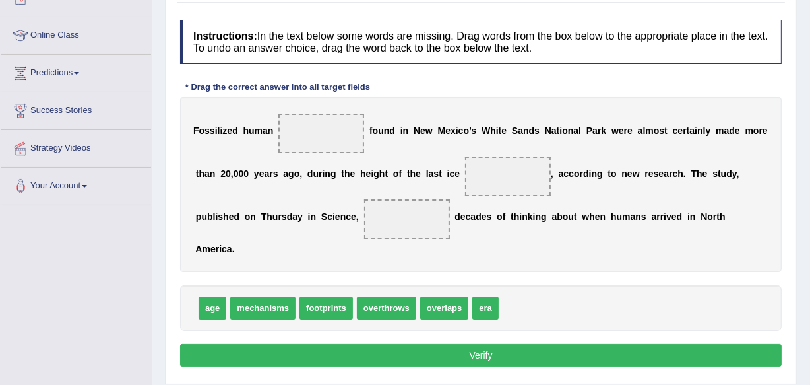
scroll to position [185, 0]
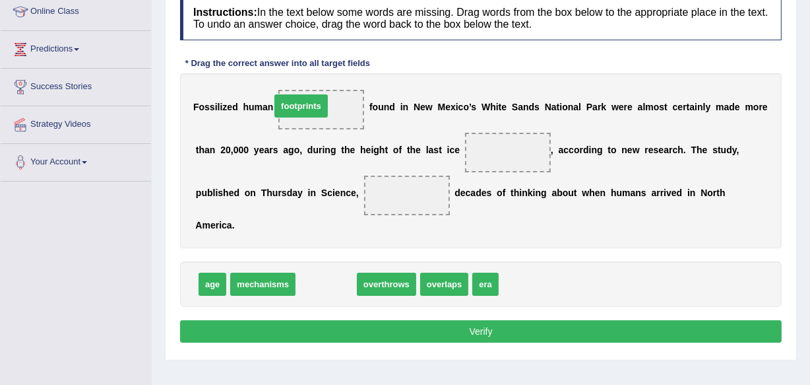
drag, startPoint x: 339, startPoint y: 280, endPoint x: 313, endPoint y: 102, distance: 179.9
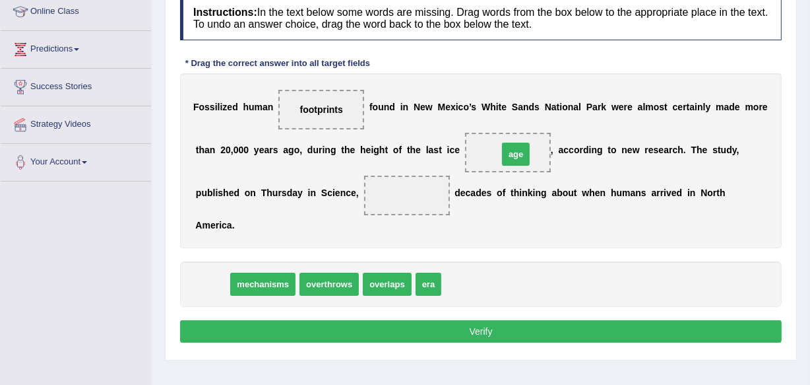
drag, startPoint x: 202, startPoint y: 285, endPoint x: 505, endPoint y: 155, distance: 330.2
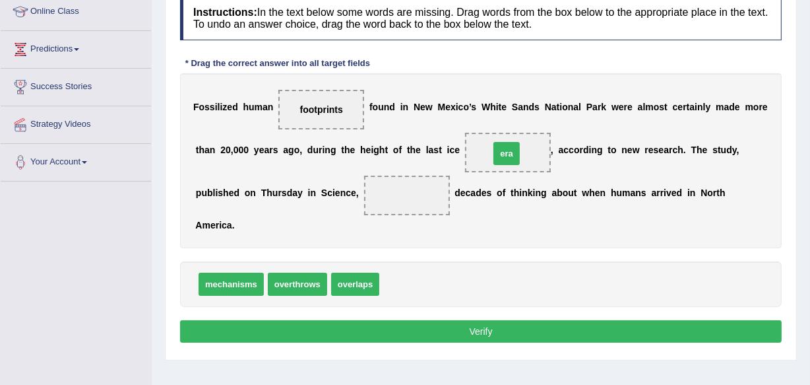
drag, startPoint x: 408, startPoint y: 289, endPoint x: 518, endPoint y: 159, distance: 170.4
drag, startPoint x: 401, startPoint y: 284, endPoint x: 414, endPoint y: 195, distance: 89.3
click at [499, 328] on button "Verify" at bounding box center [481, 331] width 602 height 22
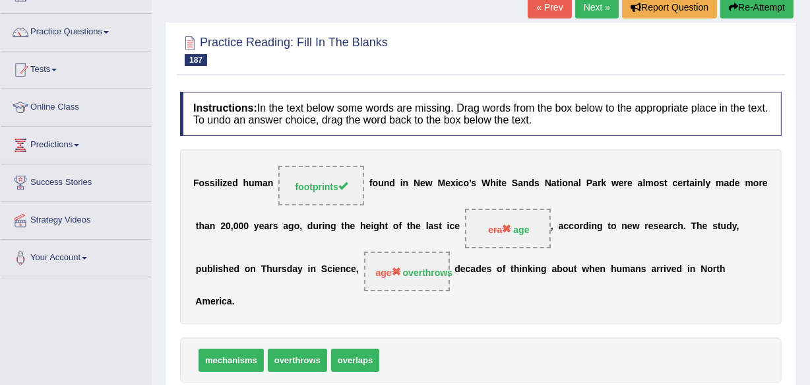
scroll to position [65, 0]
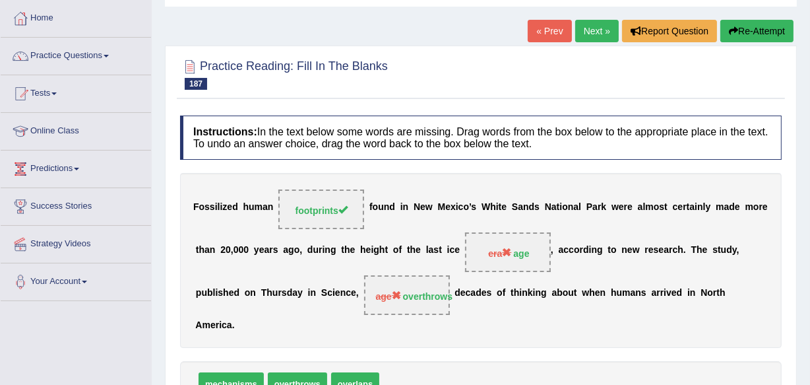
click at [591, 29] on link "Next »" at bounding box center [597, 31] width 44 height 22
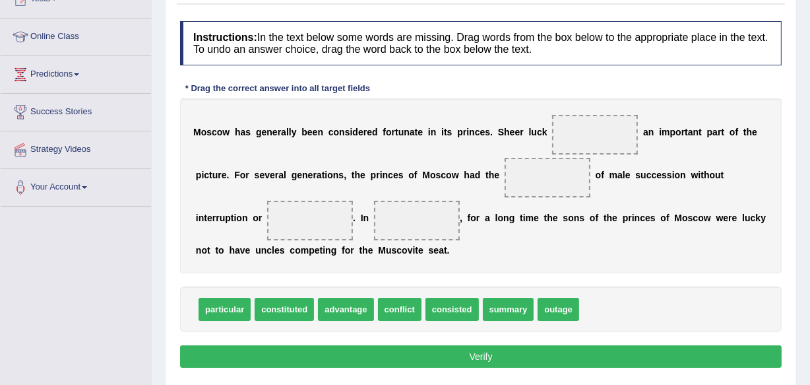
scroll to position [185, 0]
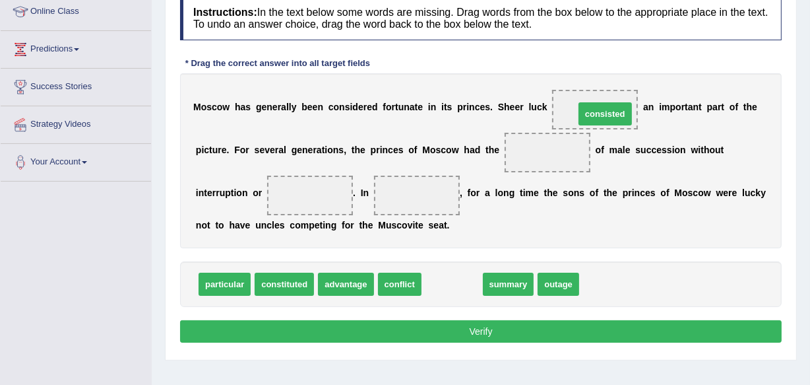
drag, startPoint x: 455, startPoint y: 278, endPoint x: 602, endPoint y: 108, distance: 225.5
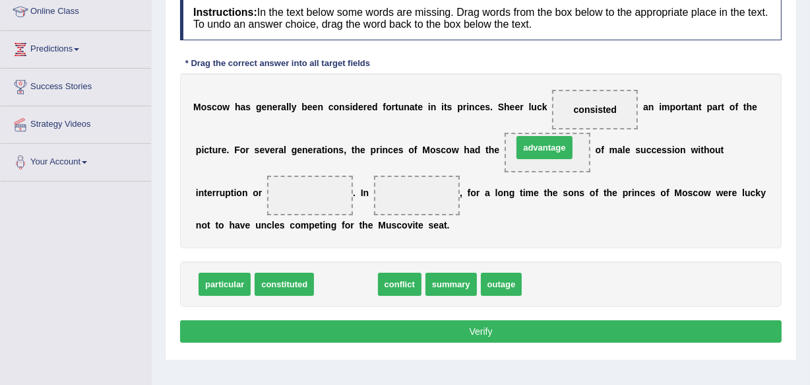
drag, startPoint x: 362, startPoint y: 280, endPoint x: 561, endPoint y: 143, distance: 241.1
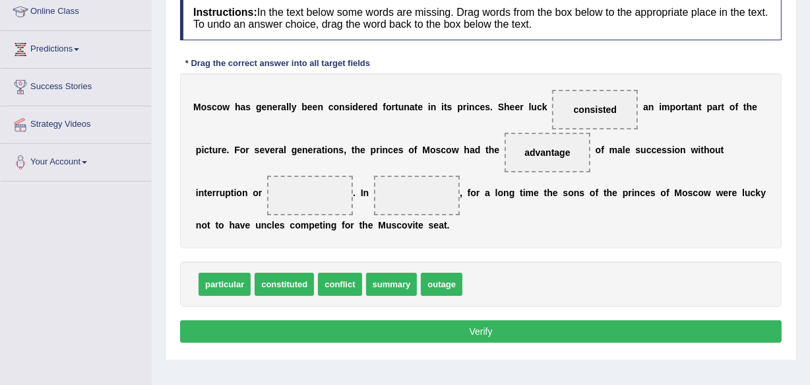
drag, startPoint x: 339, startPoint y: 283, endPoint x: 309, endPoint y: 208, distance: 80.9
click at [314, 308] on div "Instructions: In the text below some words are missing. Drag words from the box…" at bounding box center [481, 171] width 608 height 364
drag, startPoint x: 321, startPoint y: 288, endPoint x: 301, endPoint y: 199, distance: 91.3
drag, startPoint x: 236, startPoint y: 286, endPoint x: 391, endPoint y: 155, distance: 203.7
drag, startPoint x: 242, startPoint y: 276, endPoint x: 316, endPoint y: 203, distance: 104.1
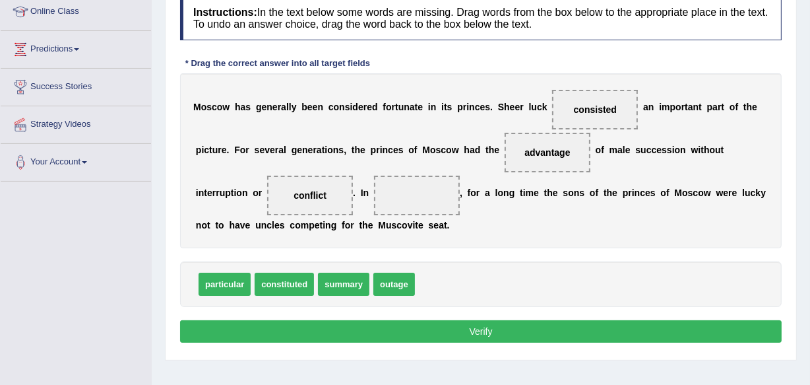
drag, startPoint x: 233, startPoint y: 269, endPoint x: 238, endPoint y: 288, distance: 19.7
click at [238, 288] on div "particular constituted summary outage" at bounding box center [481, 284] width 602 height 46
drag, startPoint x: 238, startPoint y: 288, endPoint x: 379, endPoint y: 175, distance: 180.8
drag, startPoint x: 205, startPoint y: 290, endPoint x: 389, endPoint y: 207, distance: 201.7
click at [481, 328] on button "Verify" at bounding box center [481, 331] width 602 height 22
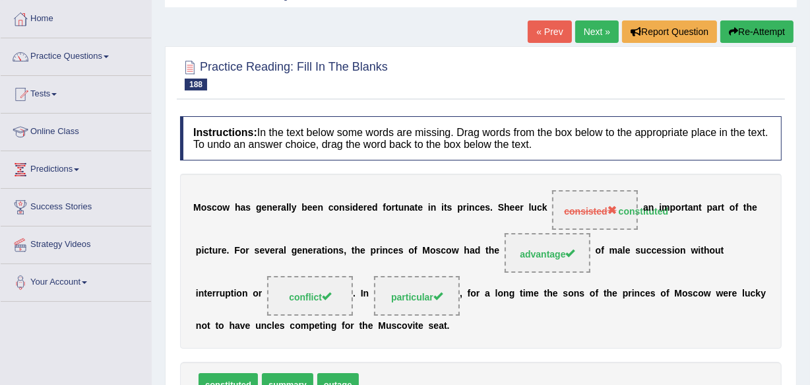
scroll to position [40, 0]
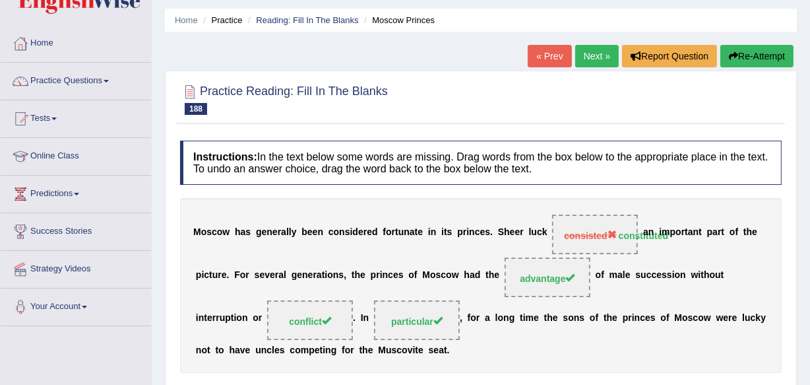
click at [604, 57] on link "Next »" at bounding box center [597, 56] width 44 height 22
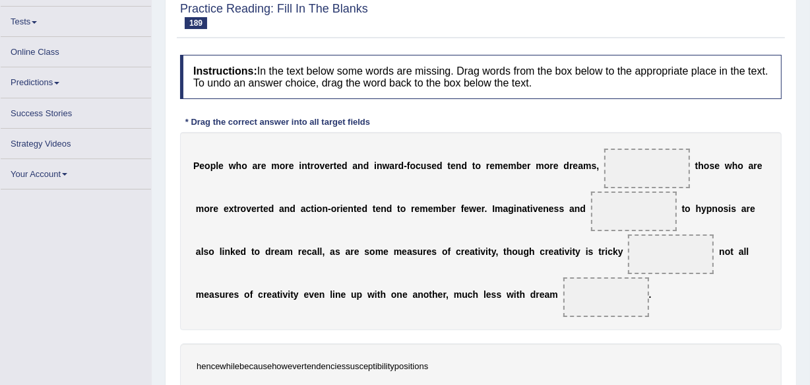
scroll to position [160, 0]
